Goal: Information Seeking & Learning: Learn about a topic

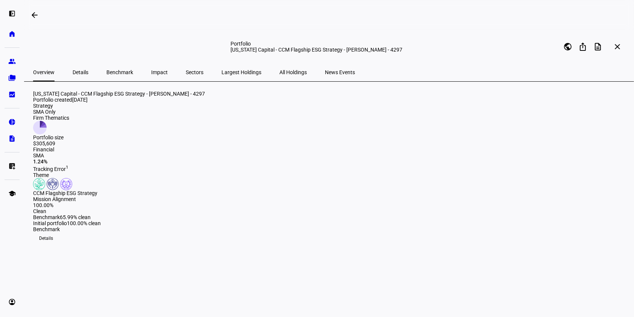
drag, startPoint x: 631, startPoint y: 73, endPoint x: 632, endPoint y: 80, distance: 7.6
click at [632, 80] on div "Overview Details Benchmark Impact Sectors Largest Holdings All Holdings News Ev…" at bounding box center [329, 72] width 610 height 18
click at [279, 72] on span "All Holdings" at bounding box center [292, 72] width 27 height 5
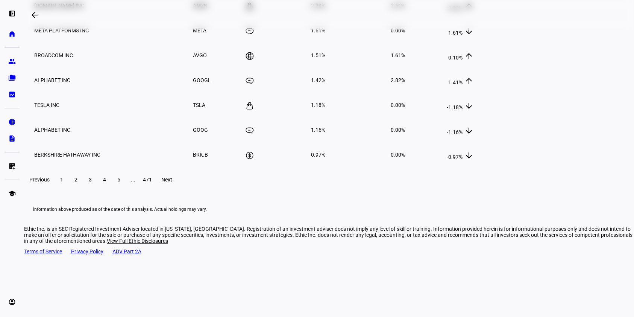
click at [593, 169] on eth-portfolio-all-holdings "All holdings All sectors search close Company keyboard_arrow_down keyboard_arro…" at bounding box center [330, 49] width 594 height 325
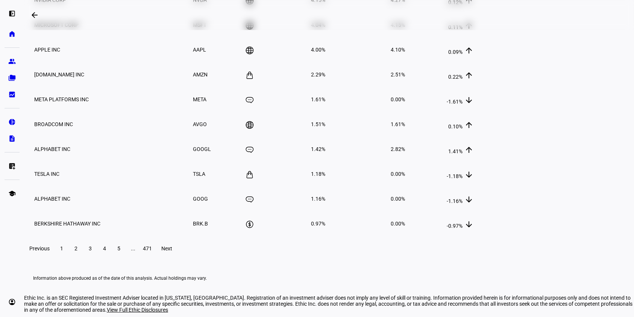
scroll to position [204, 0]
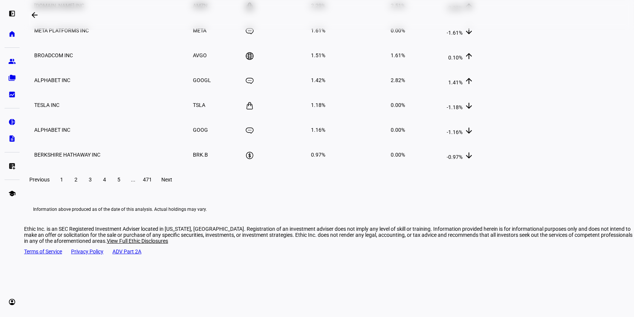
click at [591, 154] on eth-portfolio-all-holdings "All holdings All sectors search close Company keyboard_arrow_down keyboard_arro…" at bounding box center [330, 49] width 594 height 325
click at [173, 182] on span "Next" at bounding box center [167, 179] width 11 height 6
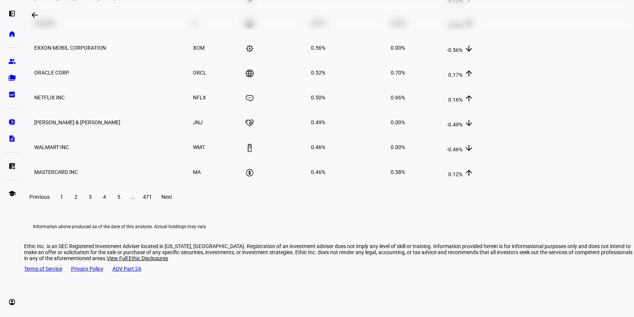
scroll to position [183, 0]
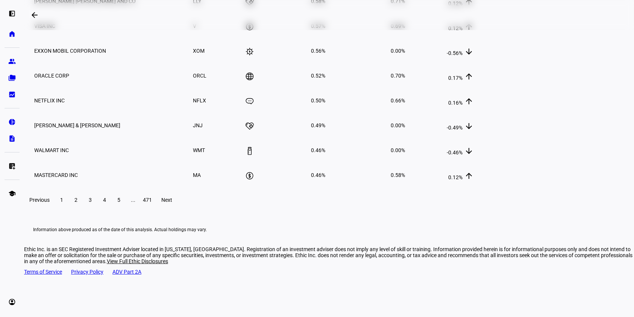
click at [63, 203] on span "1" at bounding box center [61, 200] width 3 height 6
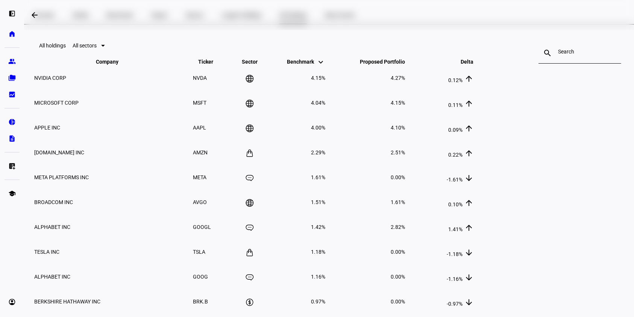
scroll to position [0, 0]
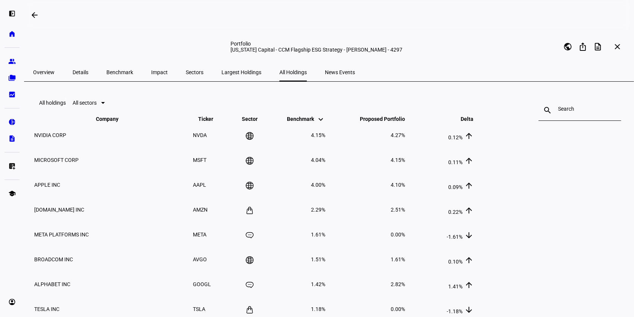
click at [405, 126] on mat-icon "keyboard_arrow_up" at bounding box center [400, 121] width 9 height 9
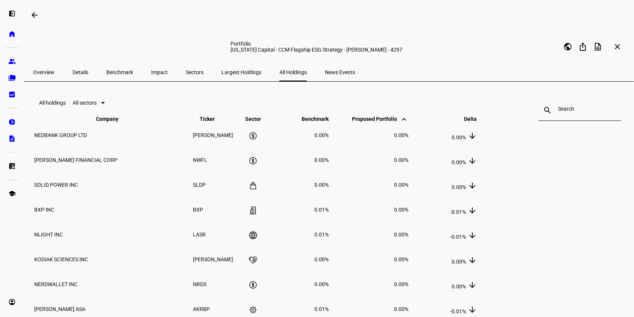
click at [408, 124] on mat-icon "keyboard_arrow_up" at bounding box center [403, 119] width 9 height 9
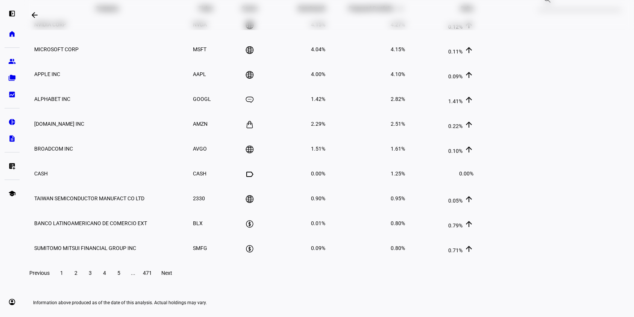
scroll to position [114, 0]
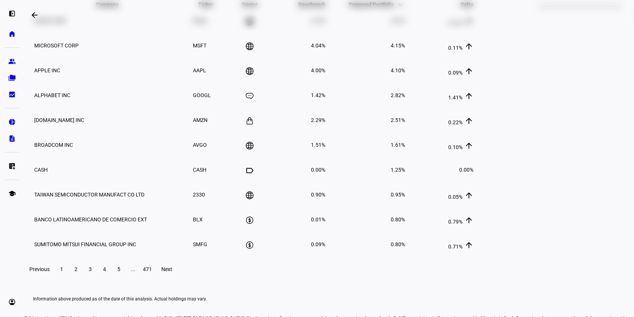
click at [516, 108] on div "All holdings All sectors search close Company keyboard_arrow_down keyboard_arro…" at bounding box center [330, 138] width 594 height 325
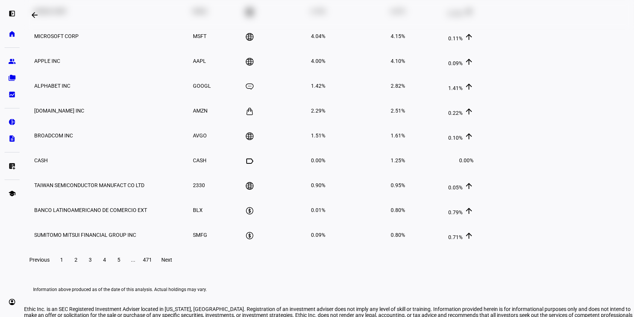
scroll to position [204, 0]
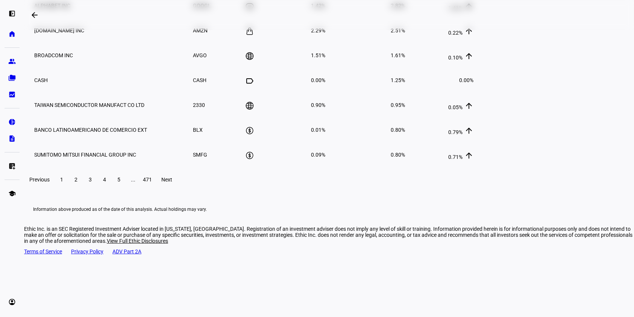
click at [173, 182] on span "Next" at bounding box center [167, 179] width 11 height 6
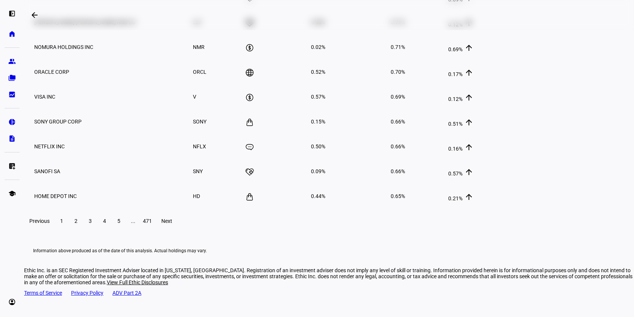
scroll to position [164, 0]
click at [173, 223] on span "Next" at bounding box center [167, 220] width 11 height 6
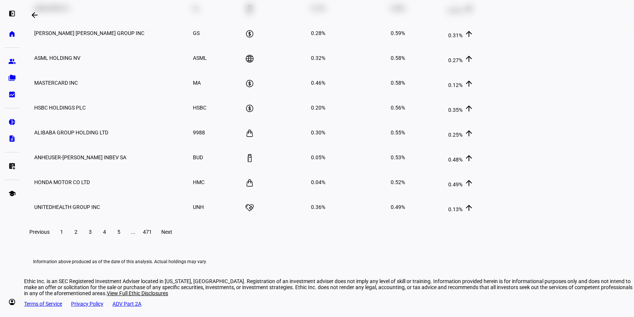
scroll to position [204, 0]
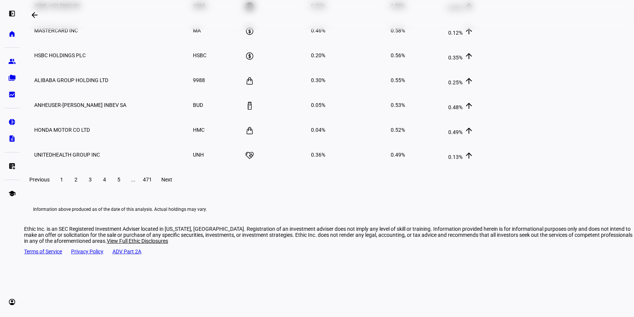
click at [72, 205] on eth-portfolio-all-holdings "All holdings All sectors search close Company keyboard_arrow_down keyboard_arro…" at bounding box center [330, 49] width 594 height 325
click at [173, 182] on span "Next" at bounding box center [167, 179] width 11 height 6
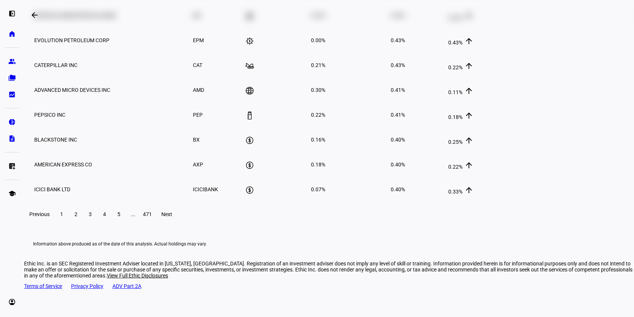
scroll to position [170, 0]
click at [173, 216] on span "Next" at bounding box center [167, 213] width 11 height 6
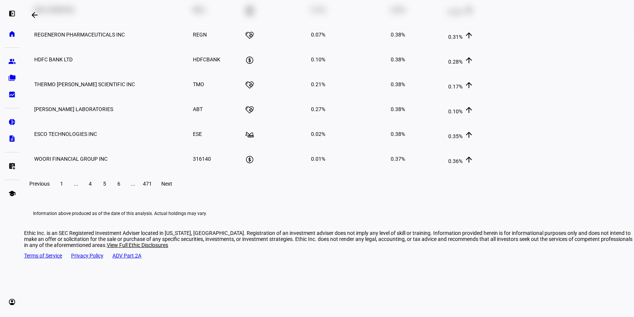
scroll to position [204, 0]
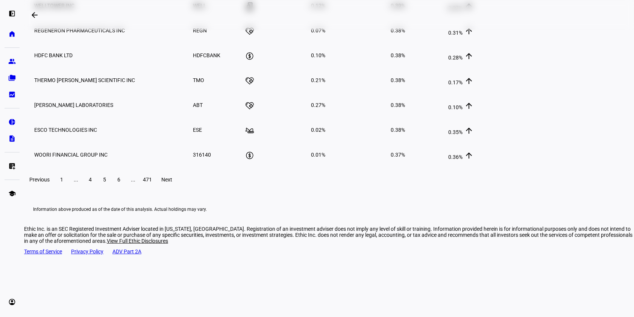
click at [179, 188] on span at bounding box center [167, 179] width 24 height 18
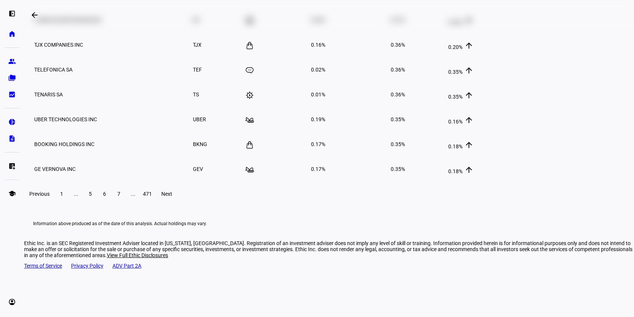
scroll to position [190, 0]
click at [173, 196] on span "Next" at bounding box center [167, 193] width 11 height 6
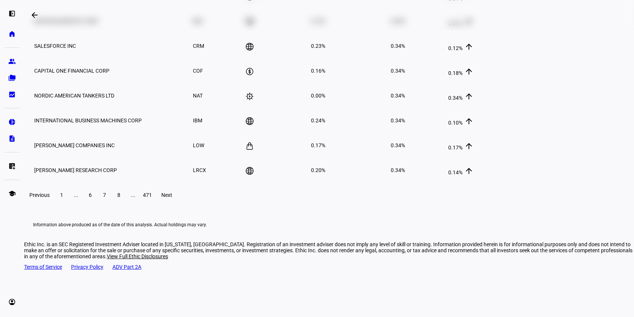
scroll to position [204, 0]
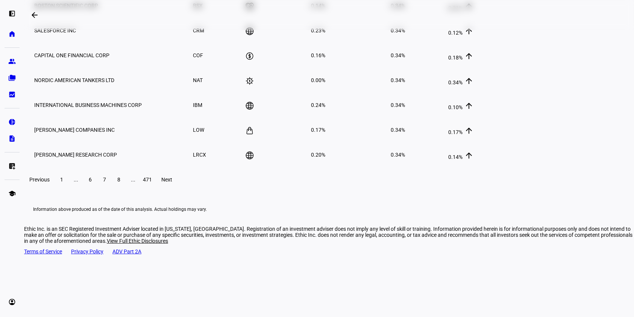
click at [173, 182] on span "Next" at bounding box center [167, 179] width 11 height 6
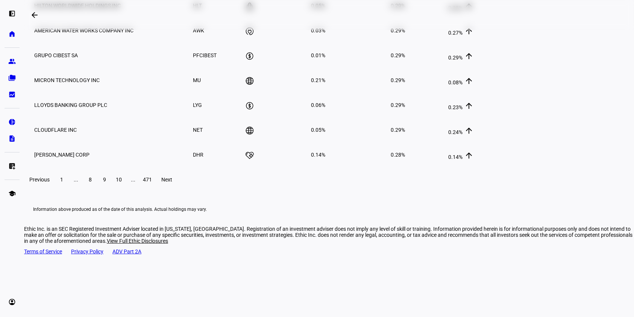
click at [75, 189] on eth-portfolio-all-holdings "All holdings All sectors search close Company keyboard_arrow_down keyboard_arro…" at bounding box center [330, 49] width 594 height 325
click at [173, 182] on span "Next" at bounding box center [167, 179] width 11 height 6
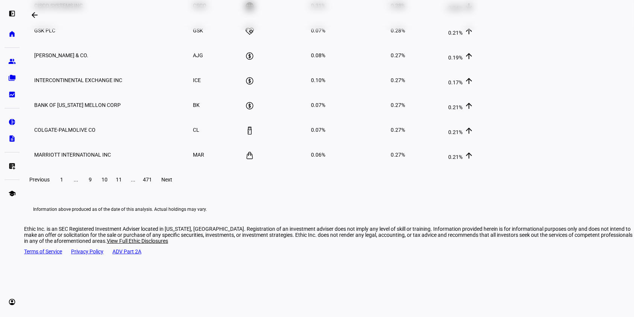
click at [179, 188] on span at bounding box center [167, 179] width 24 height 18
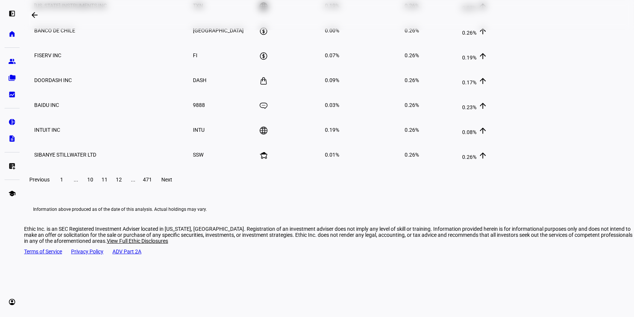
click at [173, 182] on span "Next" at bounding box center [167, 179] width 11 height 6
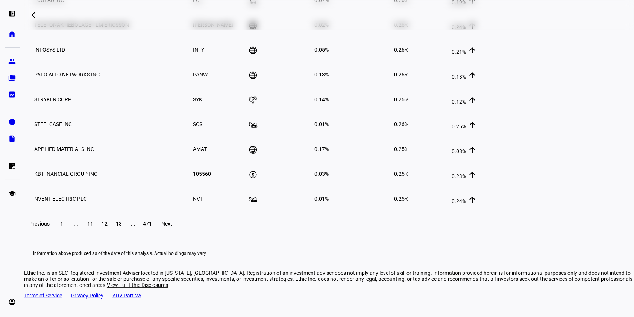
scroll to position [165, 0]
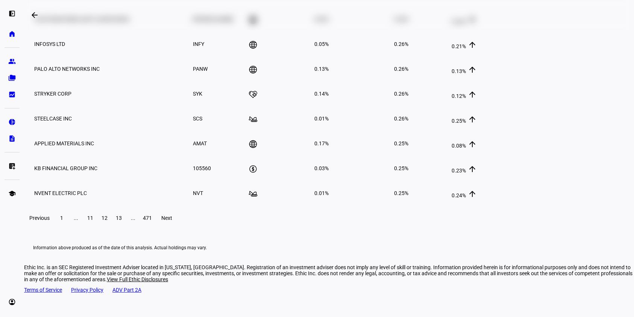
click at [179, 227] on span at bounding box center [167, 218] width 24 height 18
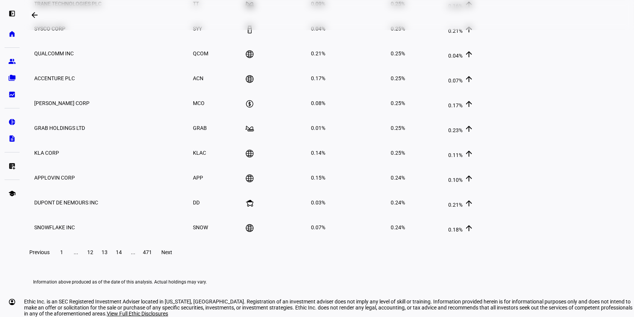
scroll to position [204, 0]
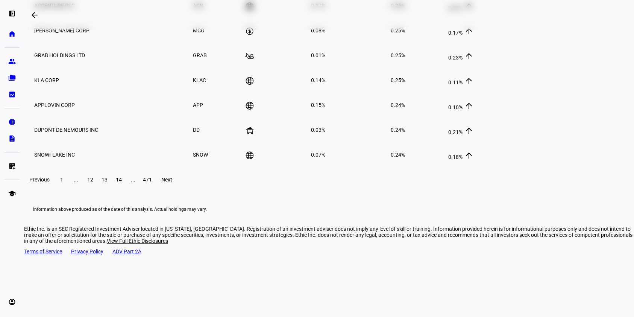
click at [179, 188] on span at bounding box center [167, 179] width 24 height 18
click at [173, 182] on span "Next" at bounding box center [167, 179] width 11 height 6
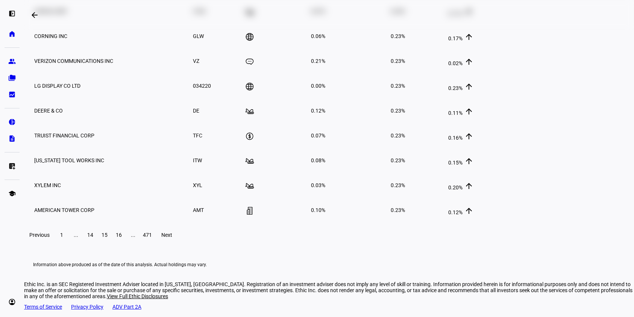
scroll to position [149, 0]
click at [173, 237] on span "Next" at bounding box center [167, 234] width 11 height 6
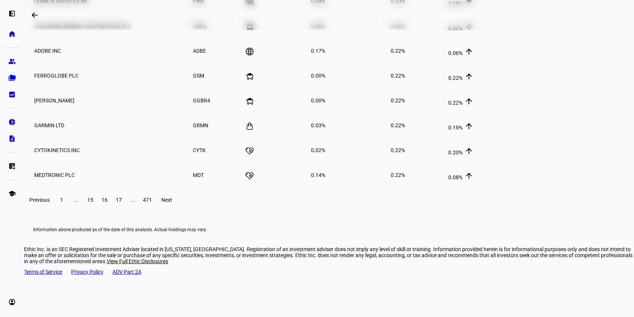
scroll to position [204, 0]
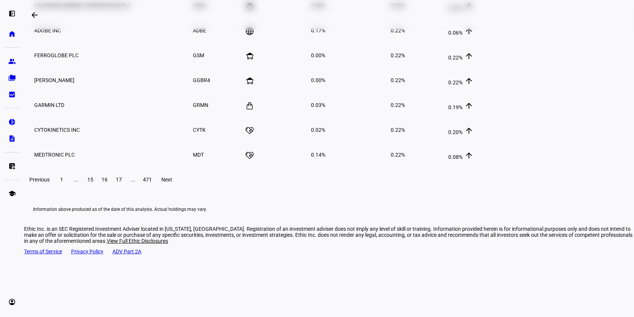
click at [173, 182] on span "Next" at bounding box center [167, 179] width 11 height 6
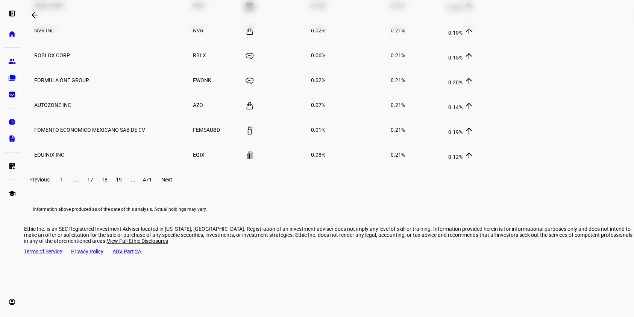
click at [173, 182] on span "Next" at bounding box center [167, 179] width 11 height 6
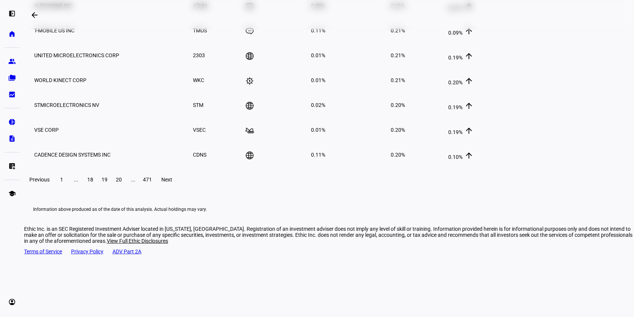
click at [63, 272] on plt-global-footer "Ethic Inc. is an SEC Registered Investment Adviser located in [US_STATE], [GEOG…" at bounding box center [329, 246] width 610 height 51
click at [179, 188] on span at bounding box center [167, 179] width 24 height 18
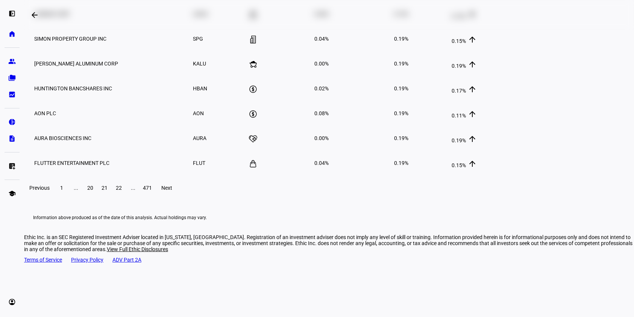
scroll to position [196, 0]
click at [173, 190] on span "Next" at bounding box center [167, 187] width 11 height 6
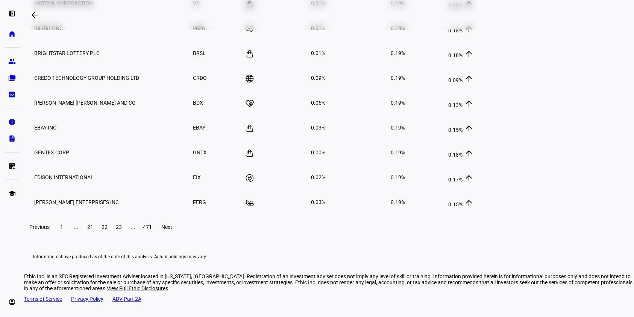
scroll to position [157, 0]
click at [173, 229] on span "Next" at bounding box center [167, 226] width 11 height 6
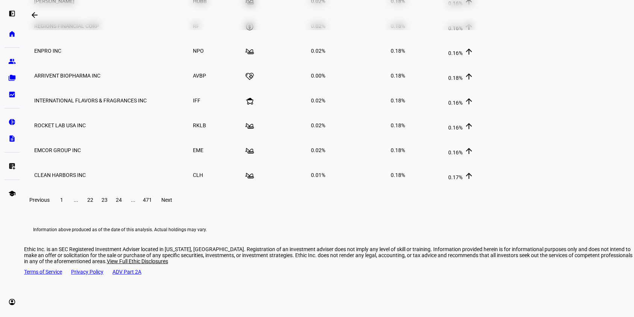
scroll to position [185, 0]
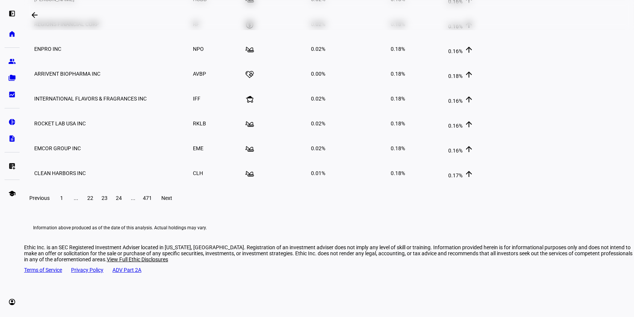
click at [173, 201] on span "Next" at bounding box center [167, 198] width 11 height 6
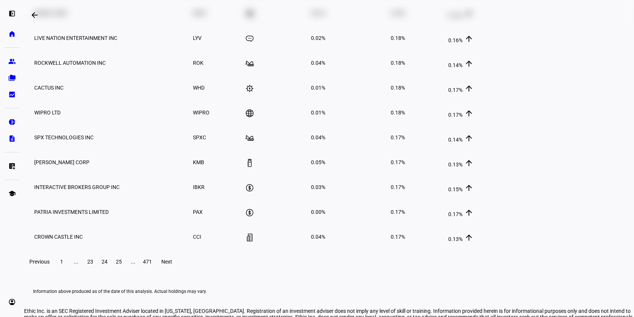
scroll to position [204, 0]
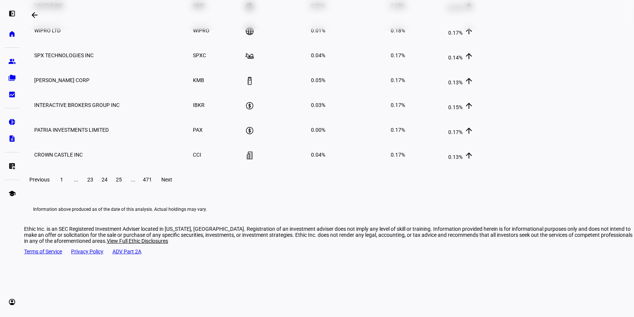
click at [173, 182] on span "Next" at bounding box center [167, 179] width 11 height 6
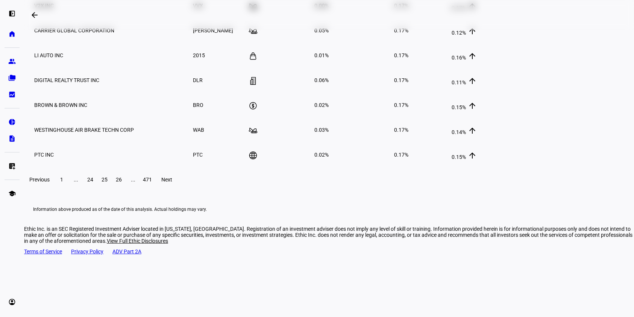
click at [173, 182] on span "Next" at bounding box center [167, 179] width 11 height 6
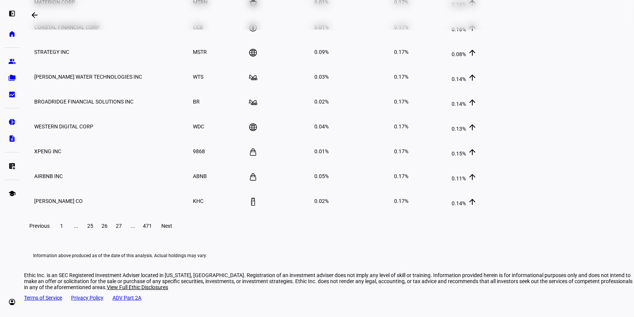
scroll to position [173, 0]
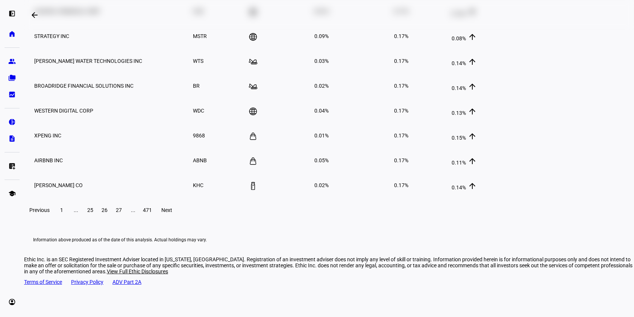
click at [179, 219] on span at bounding box center [167, 210] width 24 height 18
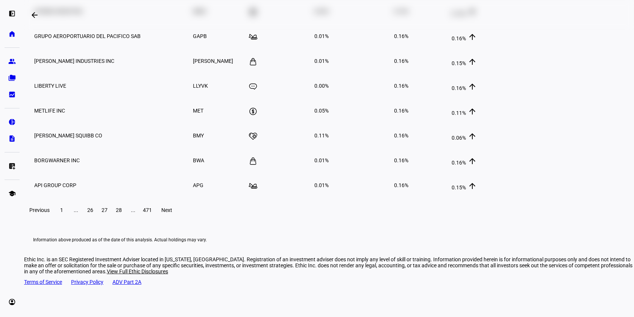
click at [93, 213] on span "26" at bounding box center [90, 210] width 6 height 6
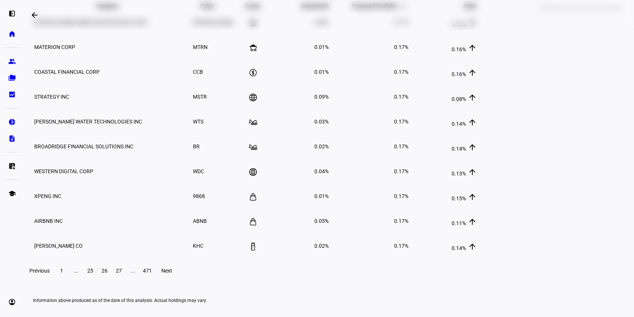
scroll to position [180, 0]
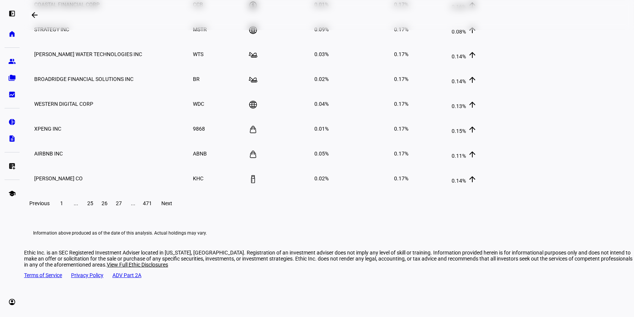
click at [179, 212] on span at bounding box center [167, 203] width 24 height 18
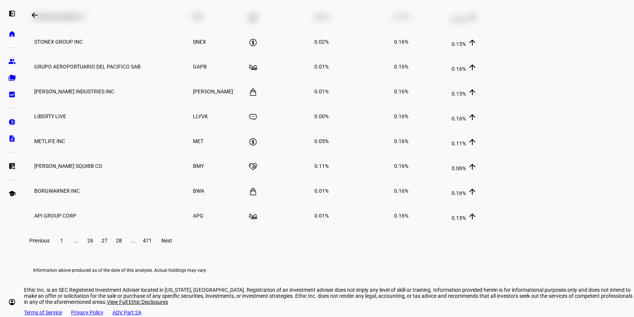
scroll to position [156, 0]
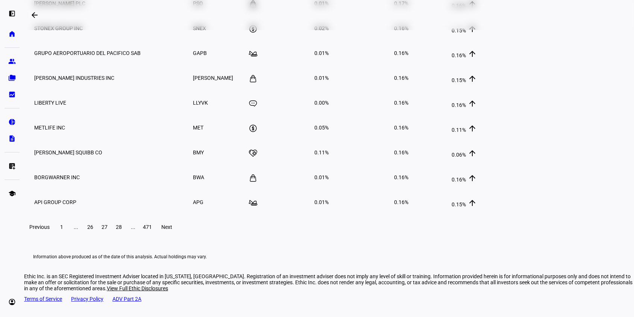
click at [173, 230] on span "Next" at bounding box center [167, 227] width 11 height 6
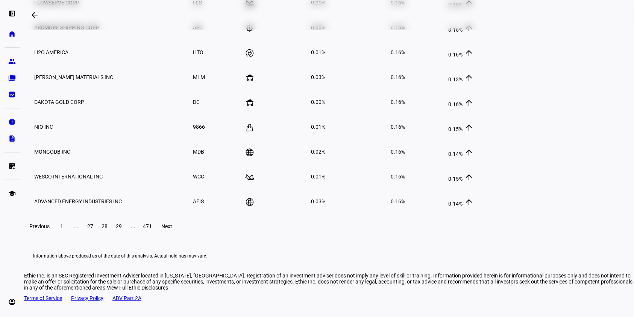
scroll to position [204, 0]
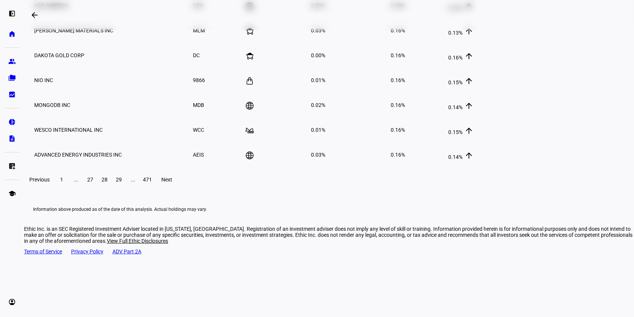
click at [173, 182] on span "Next" at bounding box center [167, 179] width 11 height 6
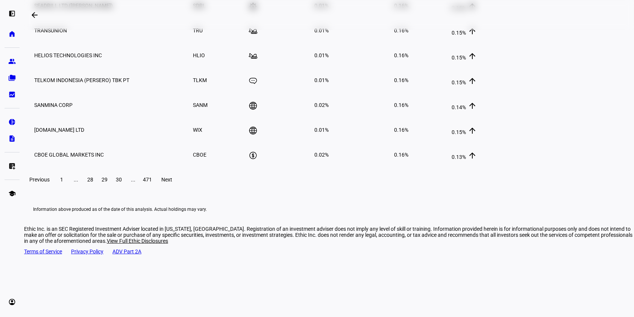
click at [179, 188] on span at bounding box center [167, 179] width 24 height 18
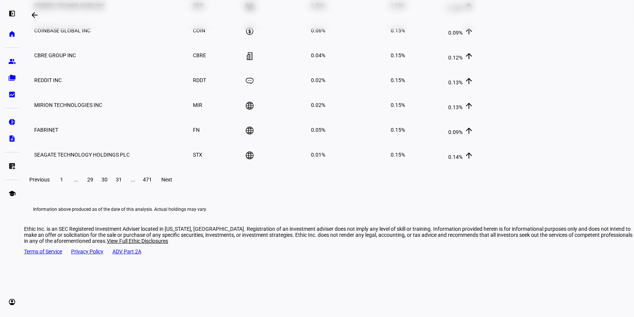
click at [179, 188] on span at bounding box center [167, 179] width 24 height 18
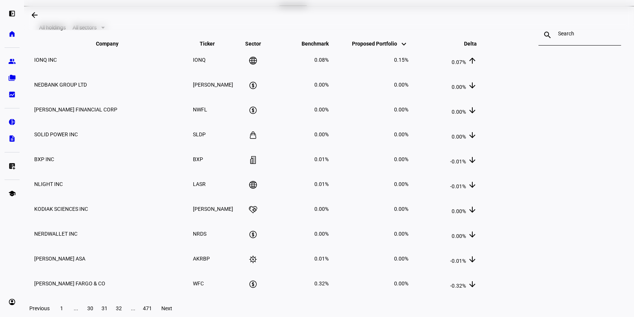
scroll to position [0, 0]
